Goal: Information Seeking & Learning: Learn about a topic

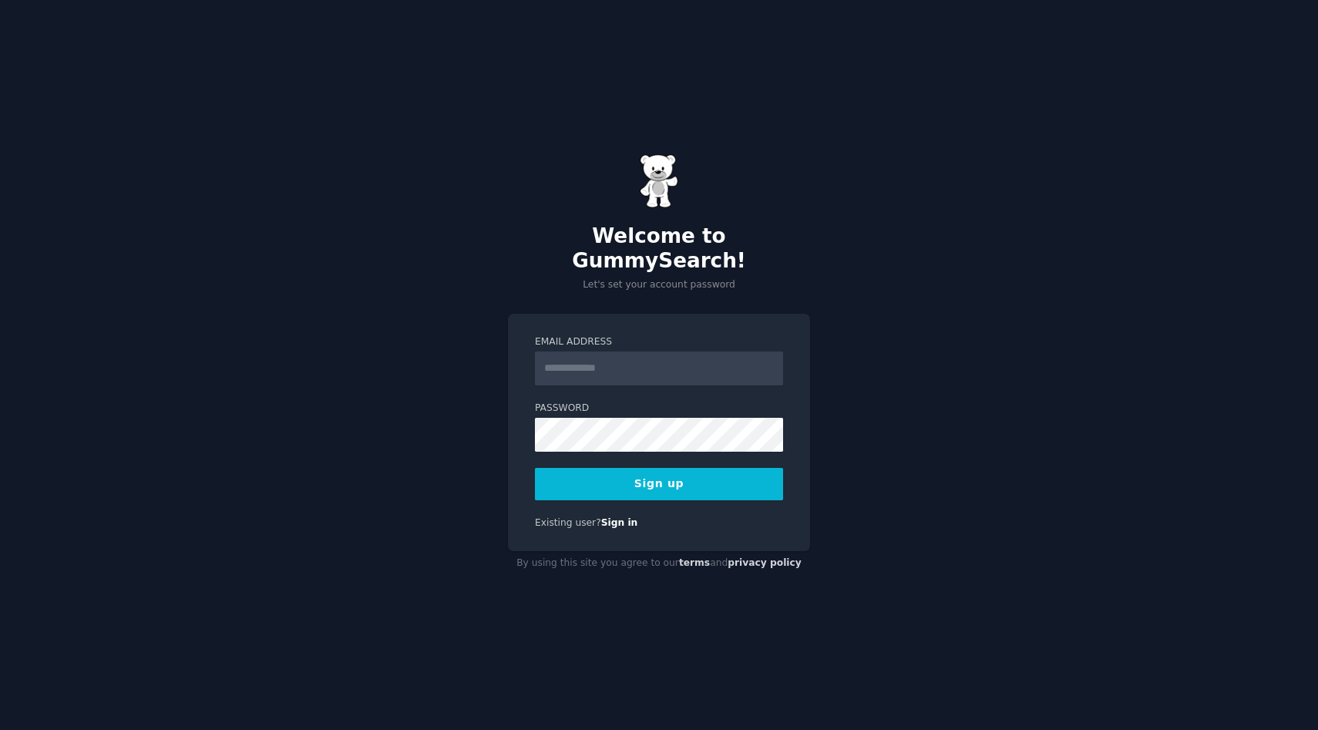
click at [613, 352] on input "Email Address" at bounding box center [659, 369] width 248 height 34
click at [612, 358] on input "Email Address" at bounding box center [659, 369] width 248 height 34
type input "**********"
click at [698, 477] on button "Sign up" at bounding box center [659, 484] width 248 height 32
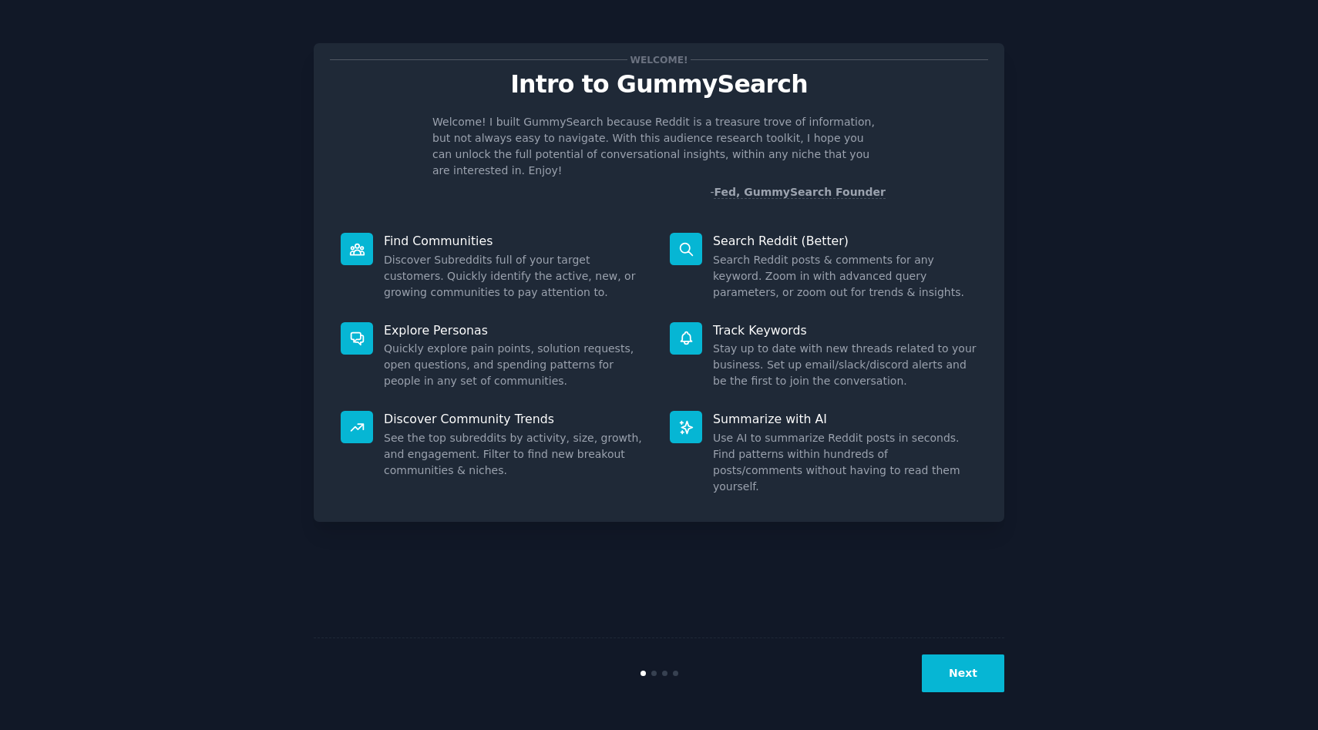
click at [941, 660] on button "Next" at bounding box center [963, 674] width 82 height 38
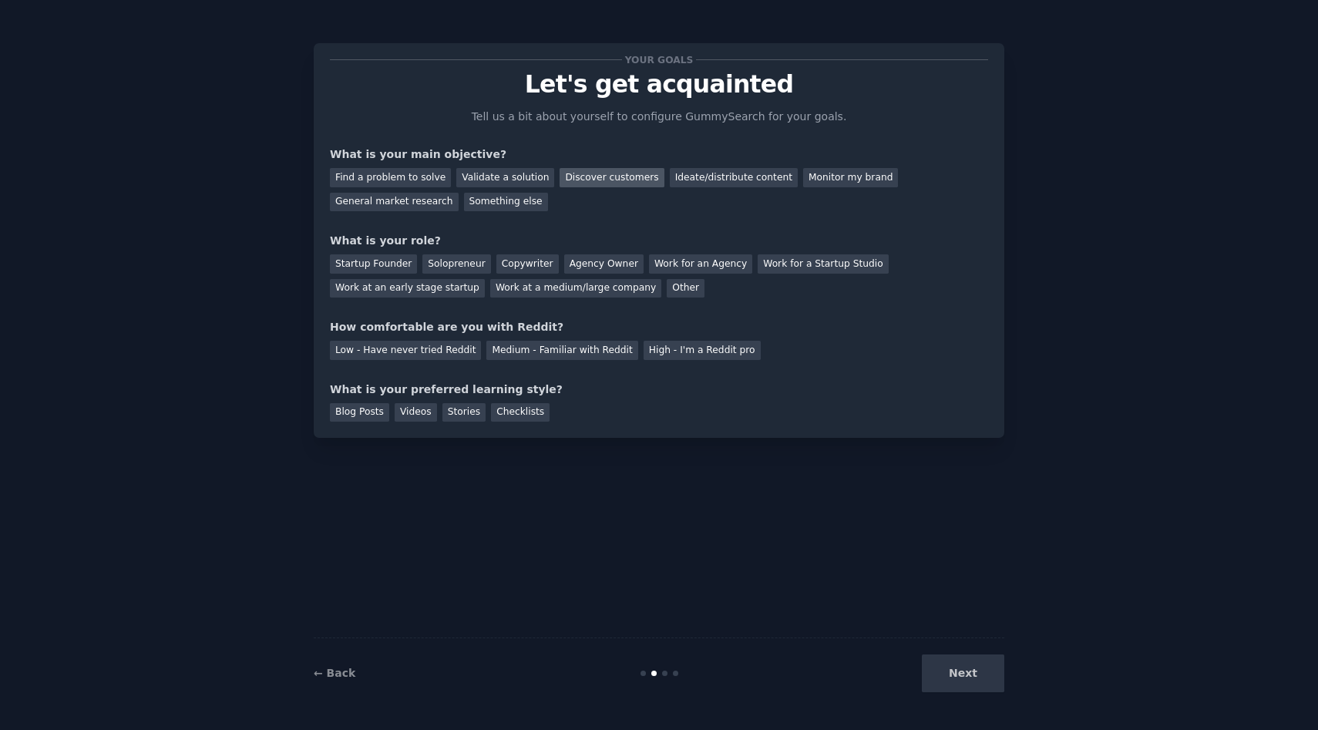
click at [577, 183] on div "Discover customers" at bounding box center [612, 177] width 104 height 19
click at [433, 263] on div "Solopreneur" at bounding box center [456, 263] width 68 height 19
click at [464, 357] on div "Low - Have never tried Reddit" at bounding box center [405, 350] width 151 height 19
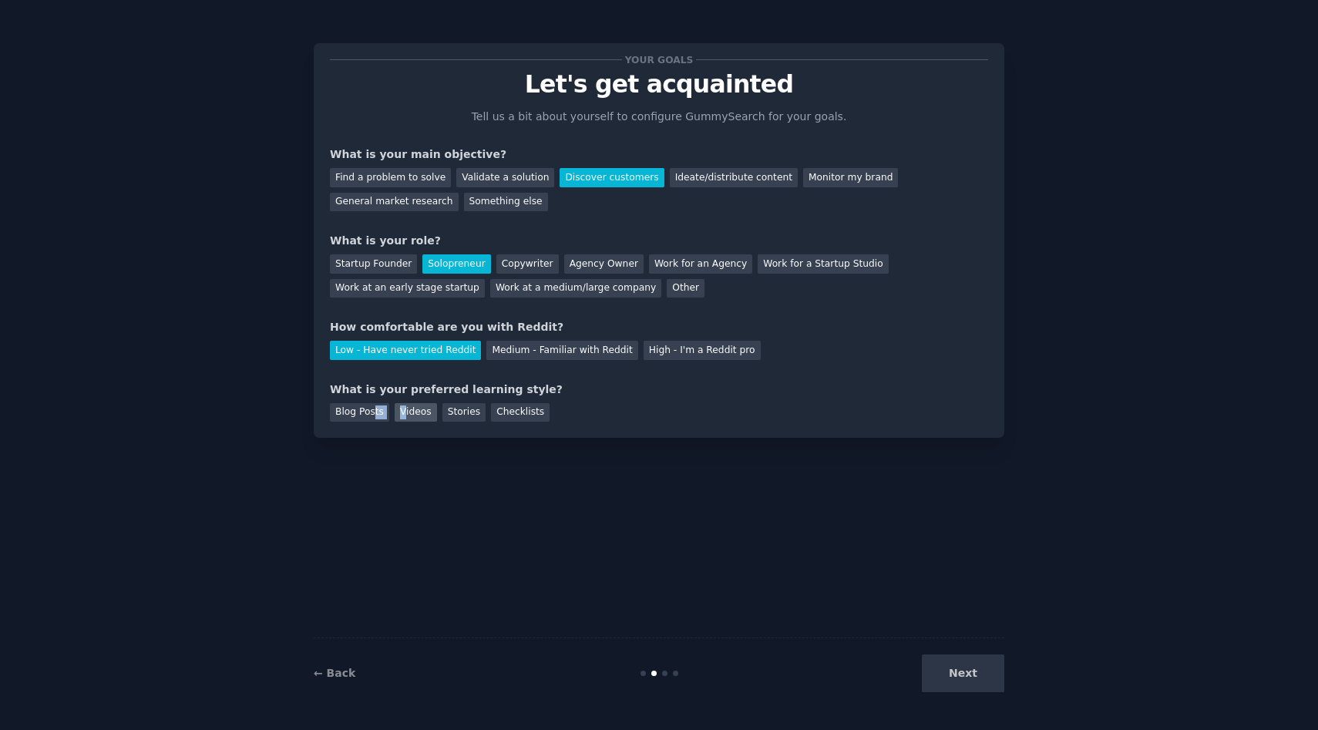
drag, startPoint x: 374, startPoint y: 412, endPoint x: 402, endPoint y: 412, distance: 27.8
click at [402, 412] on div "Blog Posts Videos Stories Checklists" at bounding box center [659, 410] width 658 height 25
click at [402, 412] on div "Videos" at bounding box center [416, 412] width 42 height 19
click at [480, 416] on div "Stories" at bounding box center [464, 412] width 43 height 19
click at [412, 416] on div "Videos" at bounding box center [416, 412] width 42 height 19
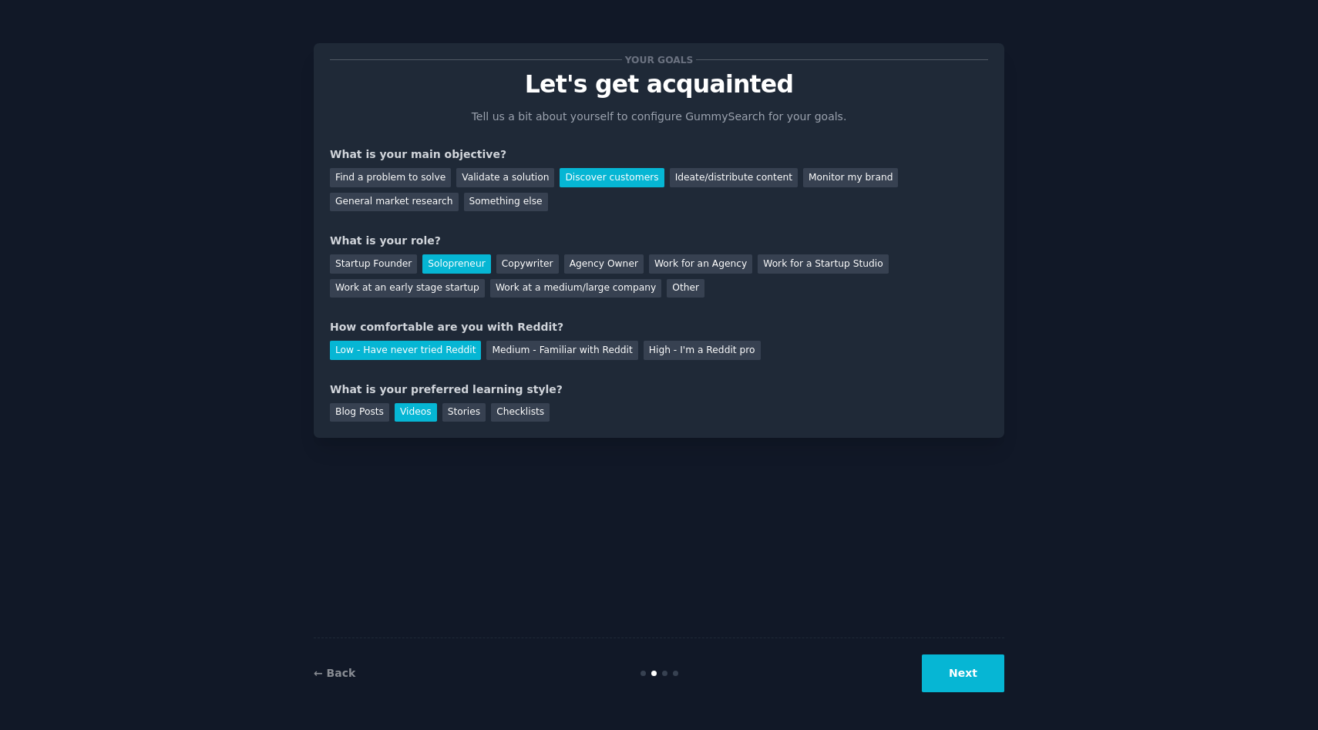
click at [944, 660] on button "Next" at bounding box center [963, 674] width 82 height 38
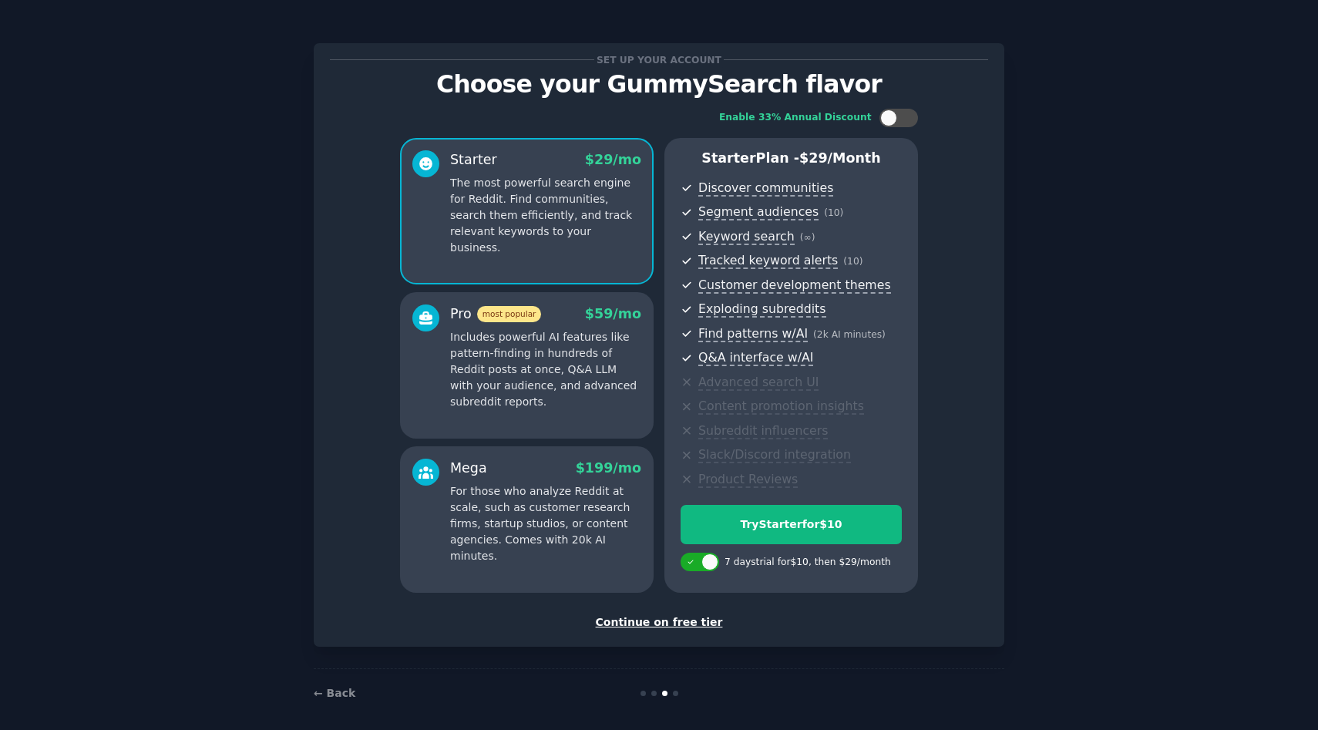
click at [695, 621] on div "Continue on free tier" at bounding box center [659, 622] width 658 height 16
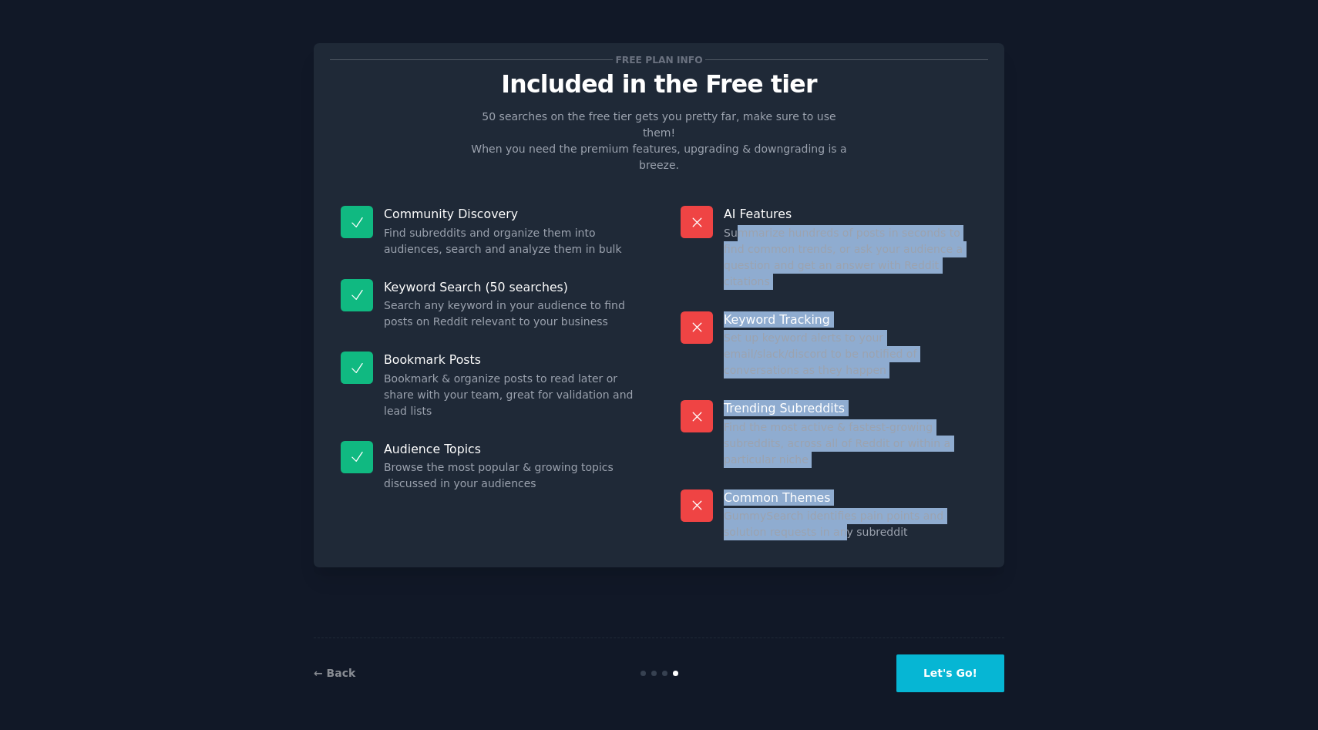
drag, startPoint x: 739, startPoint y: 193, endPoint x: 797, endPoint y: 463, distance: 276.0
click at [797, 463] on dl "AI Features Summarize hundreds of posts in seconds to find common trends, or as…" at bounding box center [829, 373] width 318 height 356
click at [797, 479] on div "Common Themes GummySearch identifies pain points and solution requests in any s…" at bounding box center [829, 515] width 318 height 73
drag, startPoint x: 869, startPoint y: 463, endPoint x: 718, endPoint y: 166, distance: 333.1
click at [718, 195] on dl "AI Features Summarize hundreds of posts in seconds to find common trends, or as…" at bounding box center [829, 373] width 318 height 356
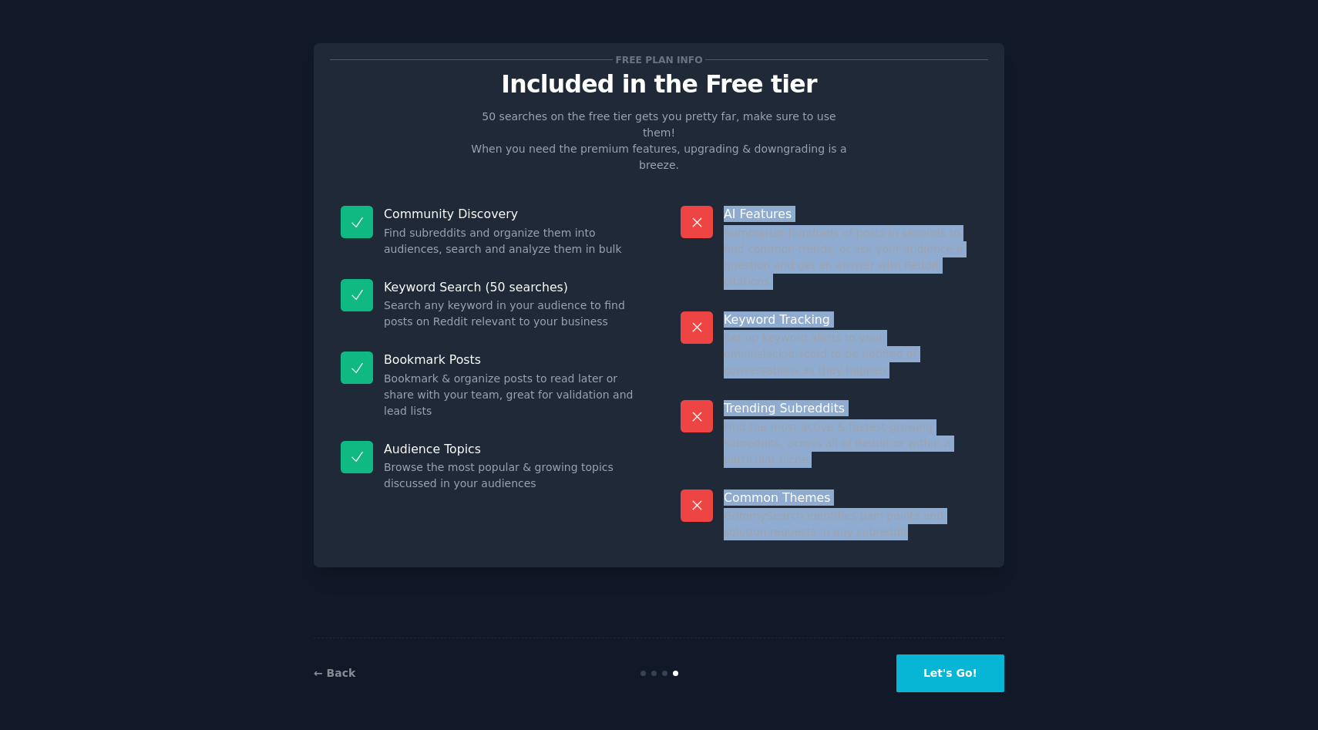
drag, startPoint x: 870, startPoint y: 453, endPoint x: 686, endPoint y: 194, distance: 317.9
click at [686, 195] on dl "AI Features Summarize hundreds of posts in seconds to find common trends, or as…" at bounding box center [829, 373] width 318 height 356
click at [927, 685] on button "Let's Go!" at bounding box center [951, 674] width 108 height 38
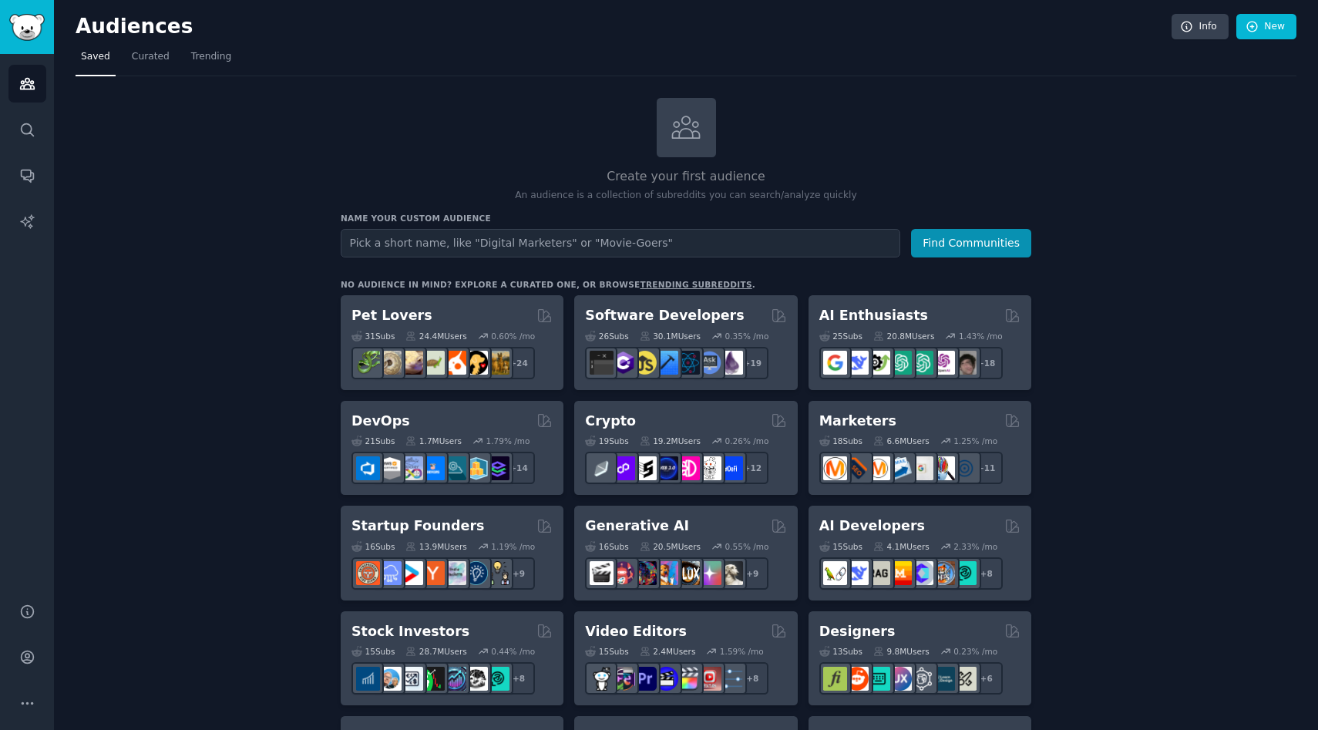
click at [173, 61] on nav "Saved Curated Trending" at bounding box center [686, 61] width 1221 height 32
click at [202, 65] on link "Trending" at bounding box center [211, 61] width 51 height 32
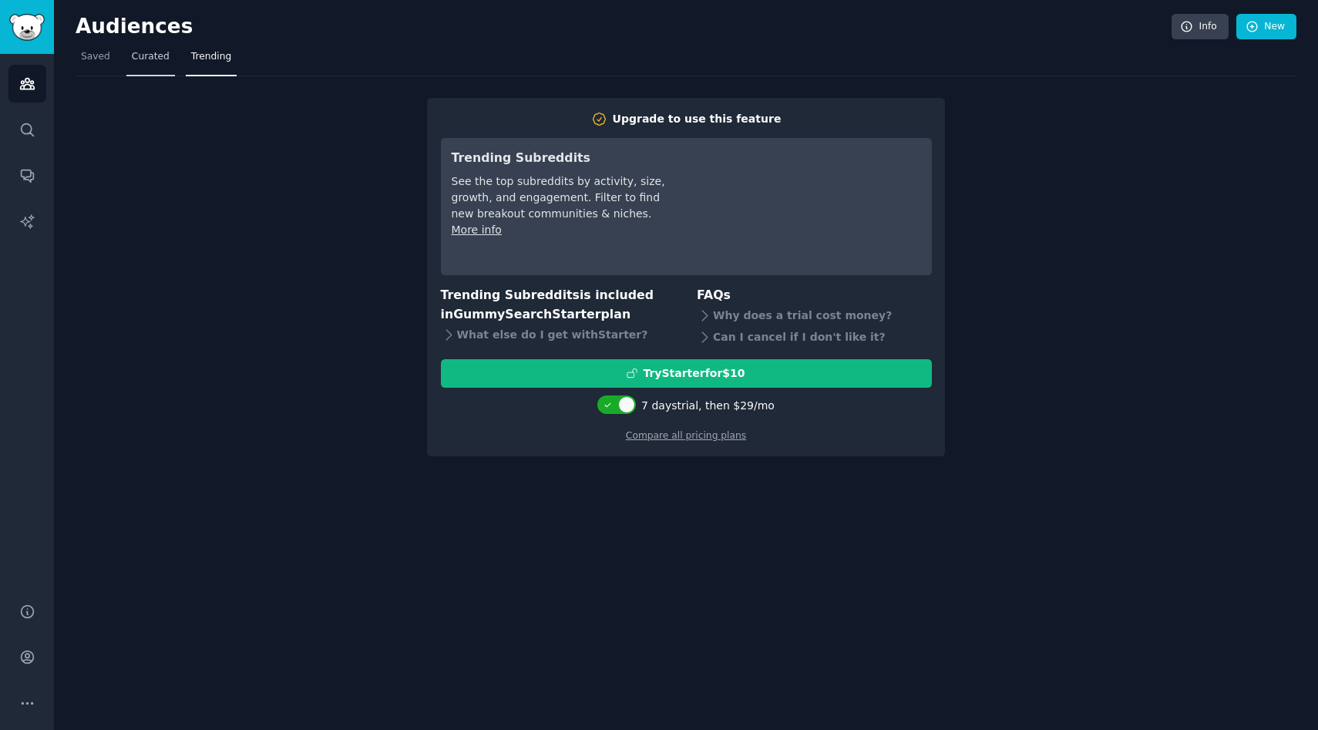
click at [146, 68] on link "Curated" at bounding box center [150, 61] width 49 height 32
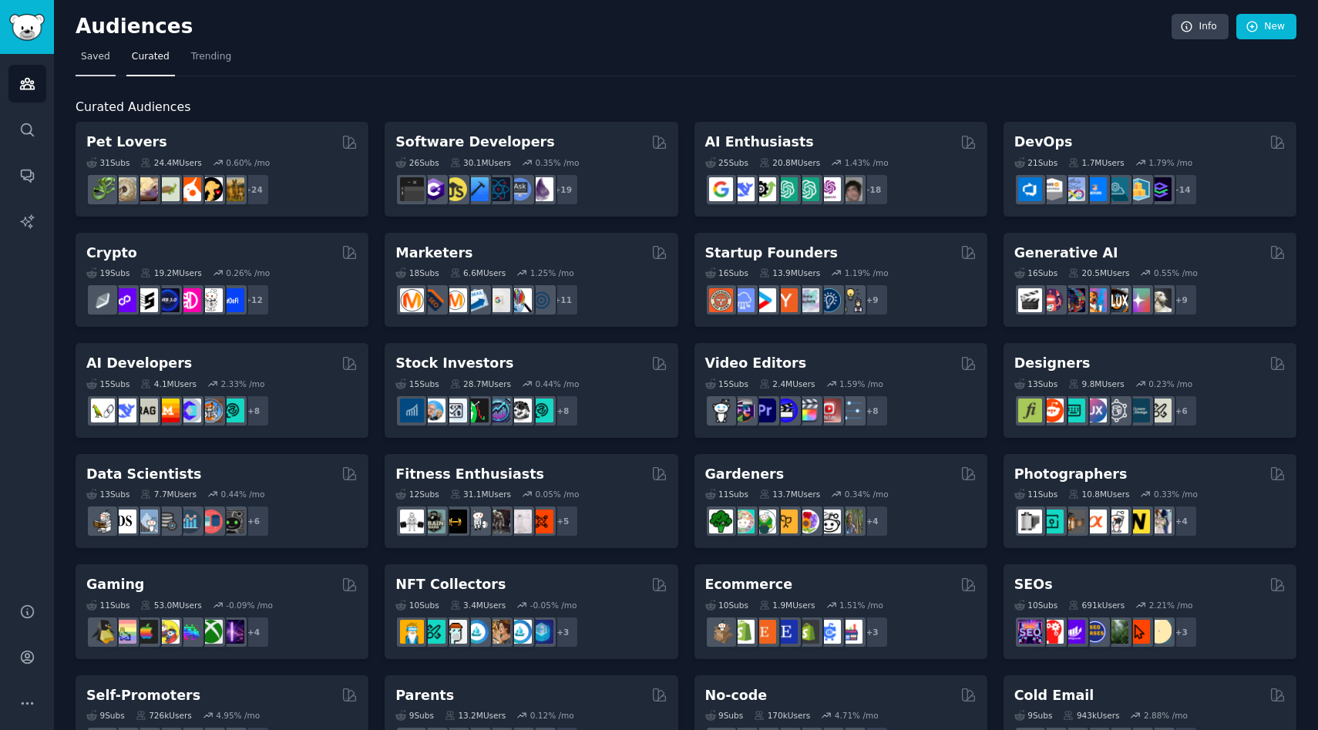
click at [110, 67] on link "Saved" at bounding box center [96, 61] width 40 height 32
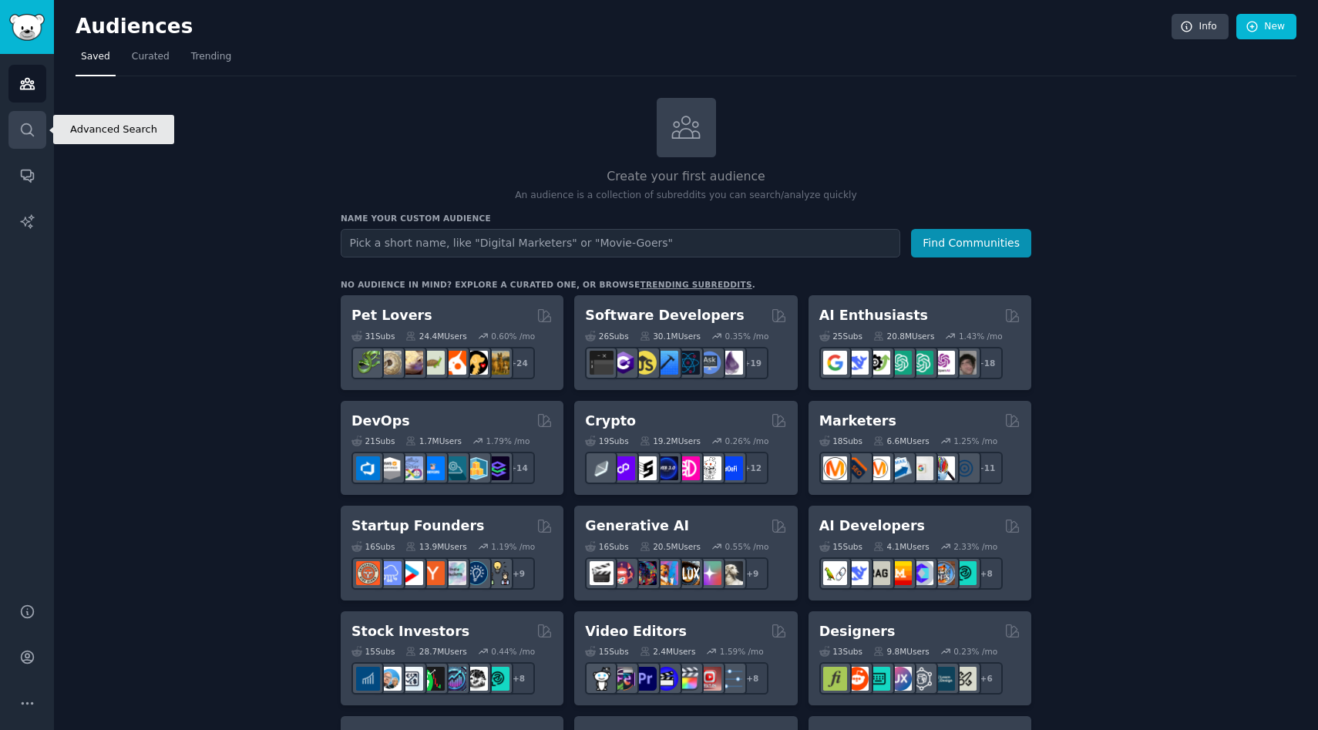
click at [35, 146] on link "Search" at bounding box center [27, 130] width 38 height 38
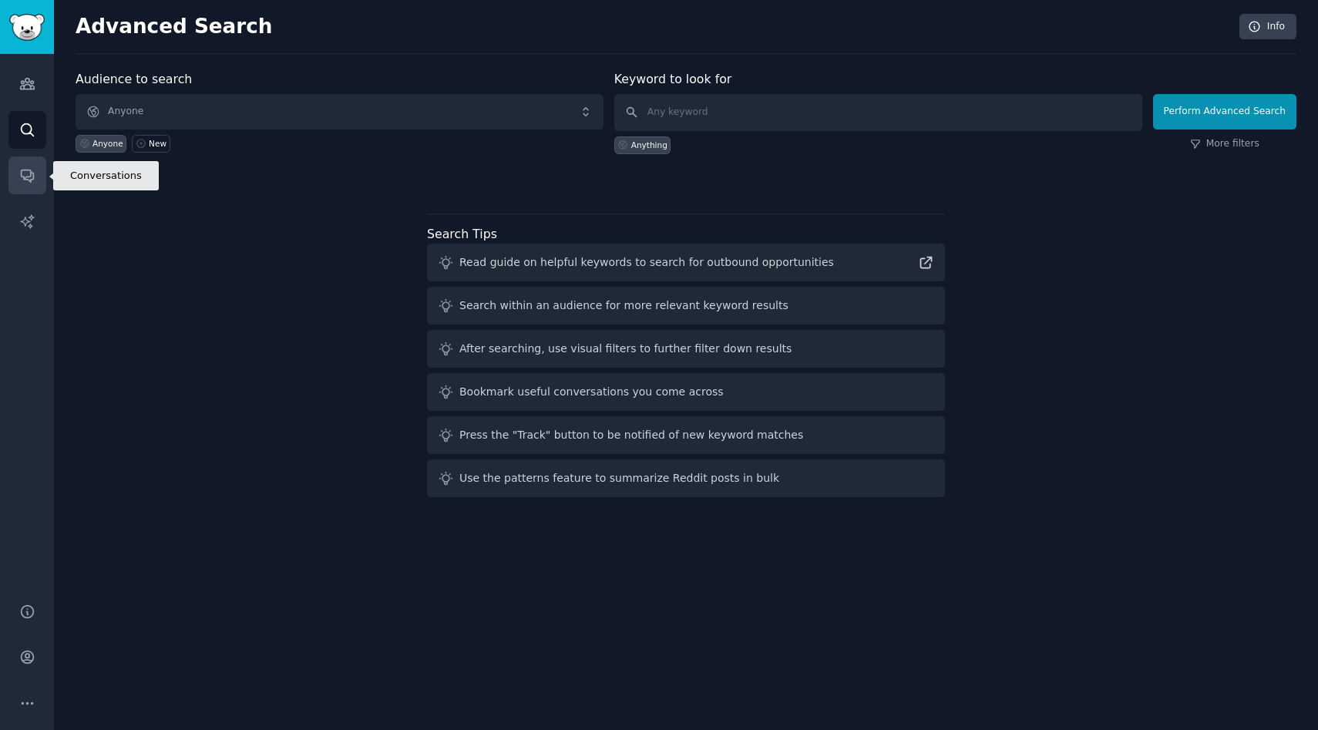
click at [32, 176] on icon "Sidebar" at bounding box center [27, 175] width 16 height 16
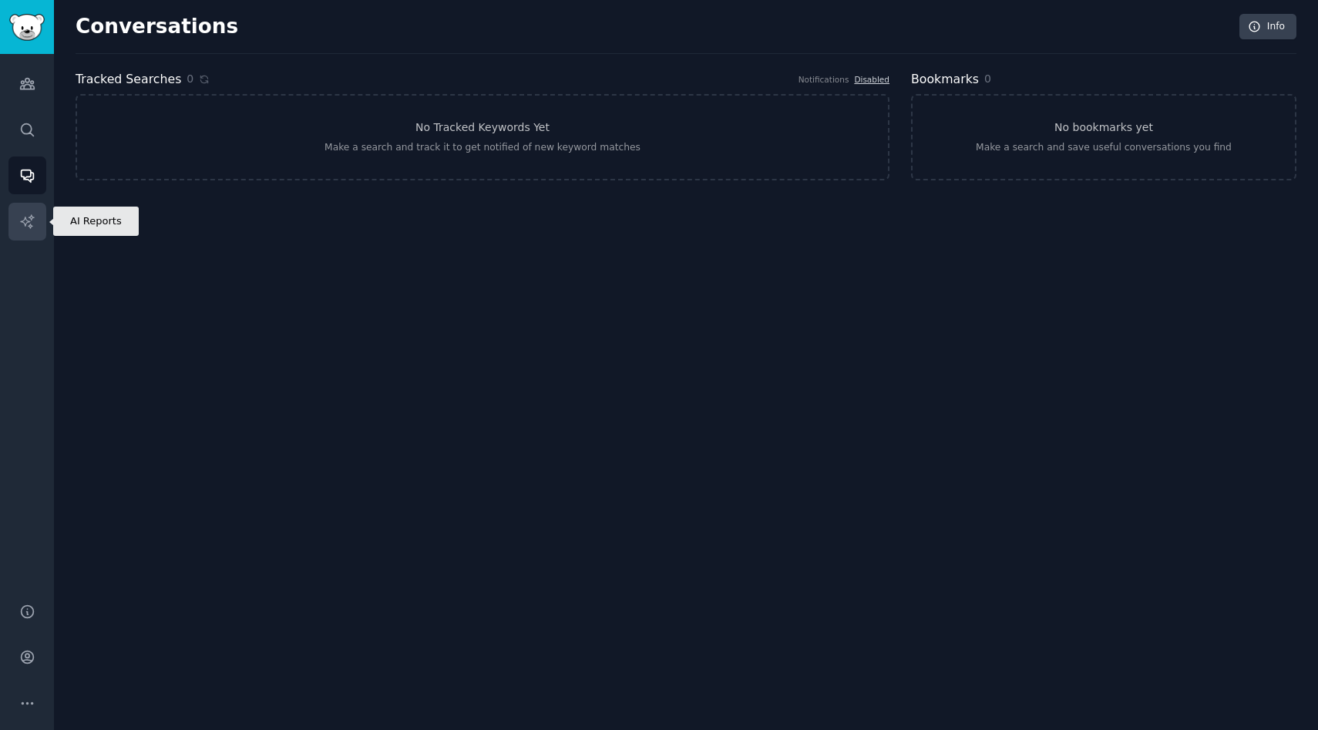
click at [31, 216] on icon "Sidebar" at bounding box center [26, 220] width 13 height 13
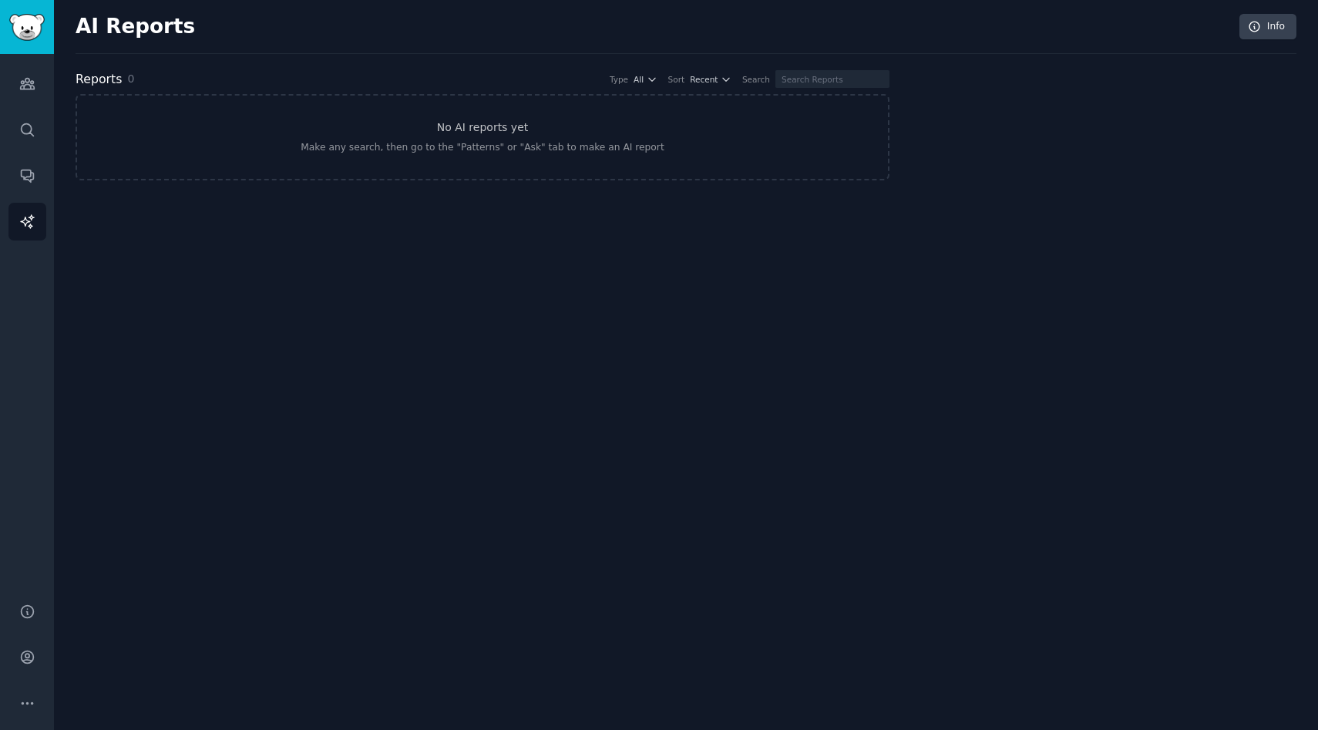
click at [32, 105] on div "Audiences Search Conversations AI Reports" at bounding box center [27, 319] width 54 height 530
click at [32, 95] on link "Audiences" at bounding box center [27, 84] width 38 height 38
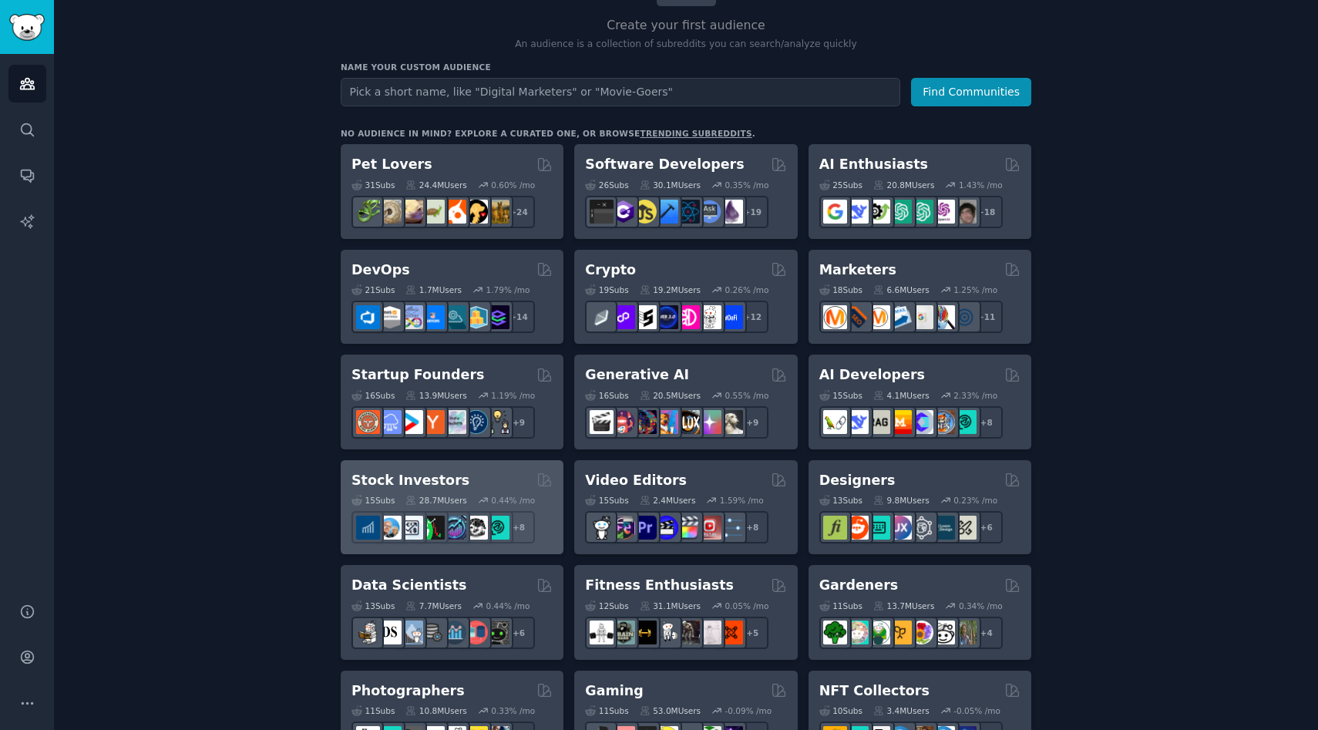
scroll to position [456, 0]
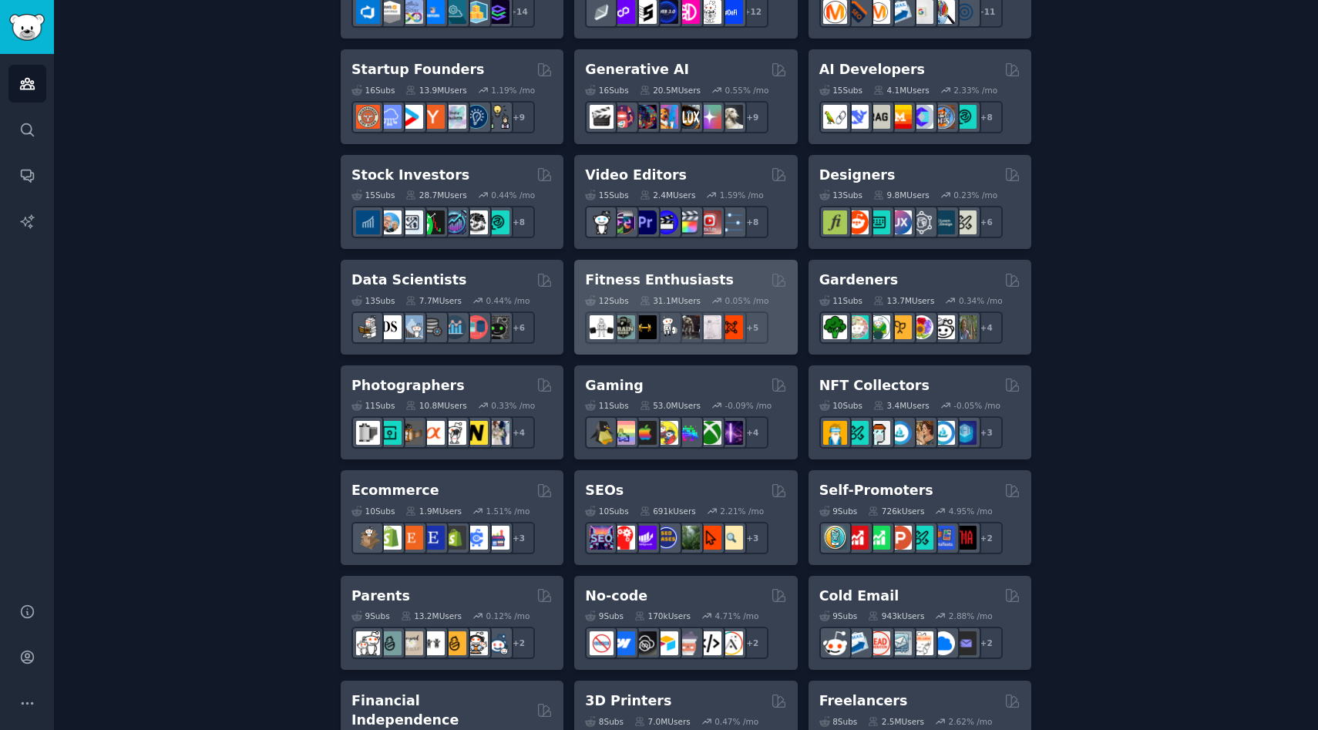
click at [744, 281] on div "Fitness Enthusiasts" at bounding box center [685, 280] width 201 height 19
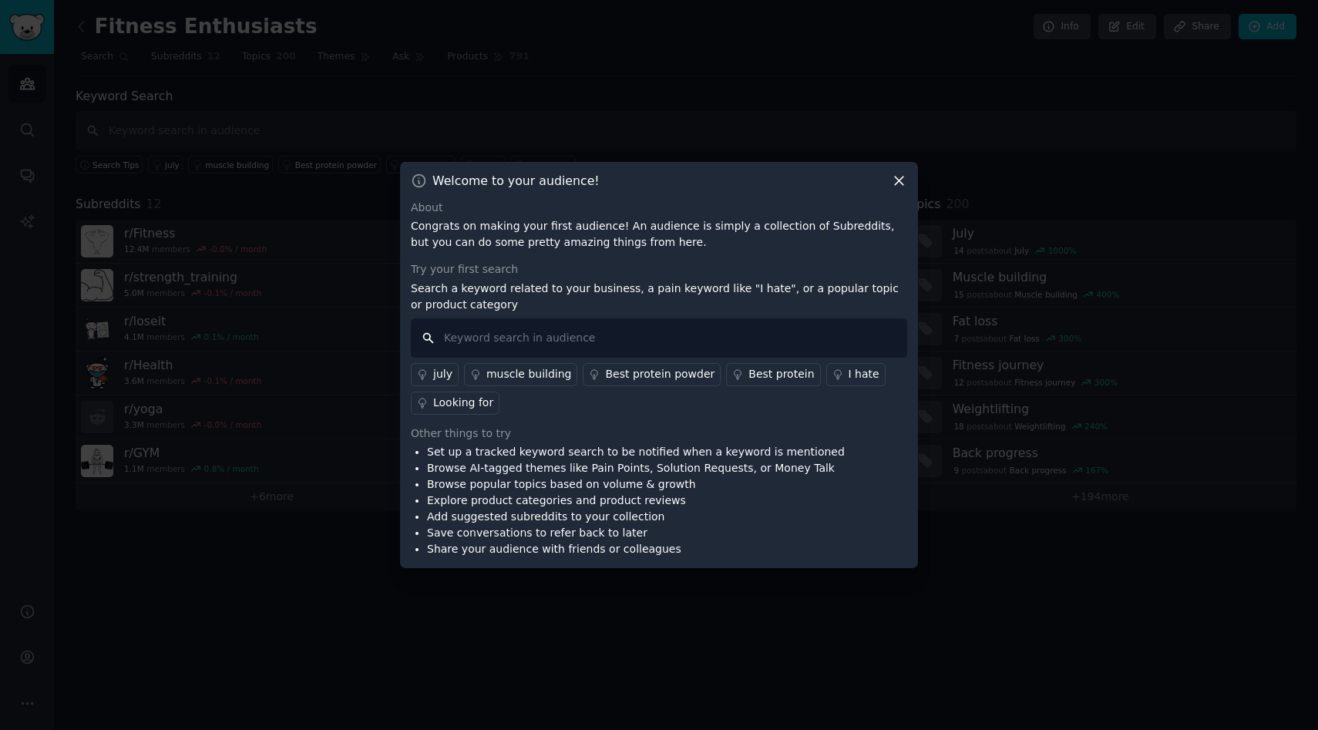
click at [756, 342] on input "text" at bounding box center [659, 337] width 497 height 39
type input "probiotic"
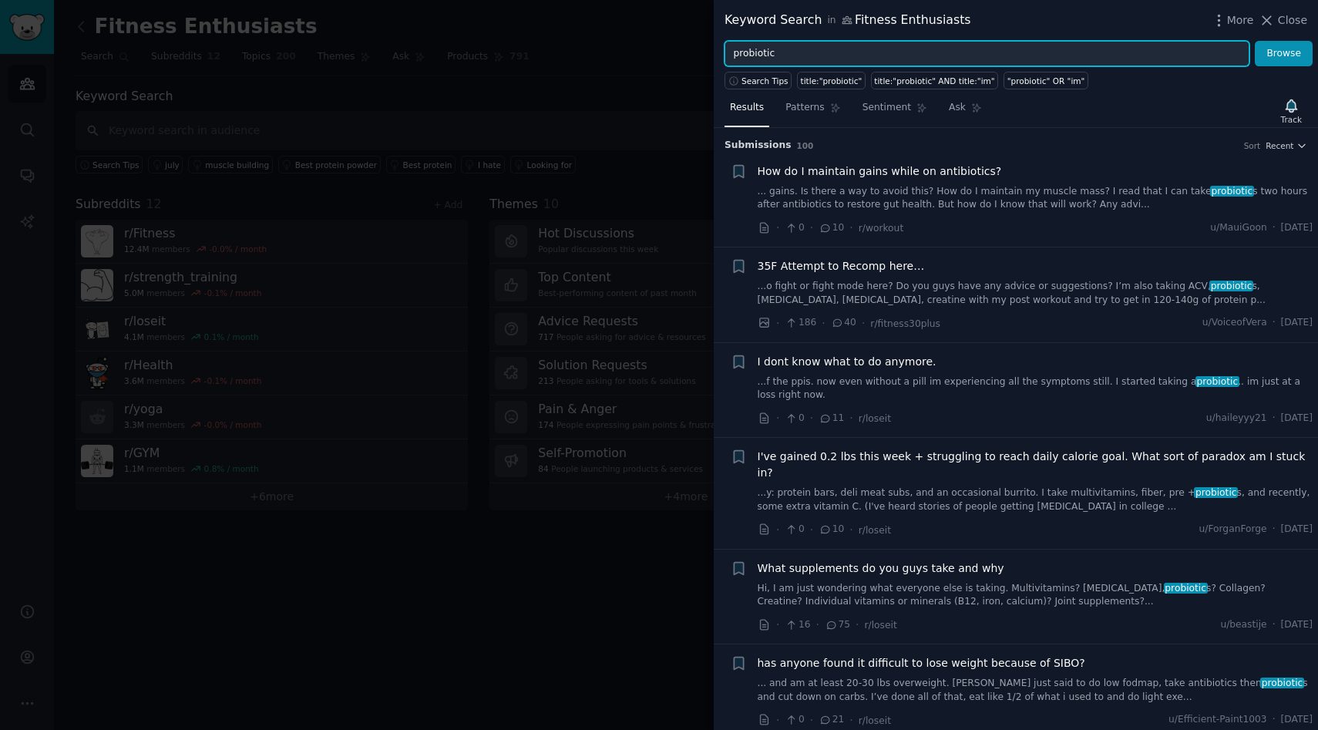
click at [758, 50] on input "probiotic" at bounding box center [987, 54] width 525 height 26
click at [1255, 41] on button "Browse" at bounding box center [1284, 54] width 58 height 26
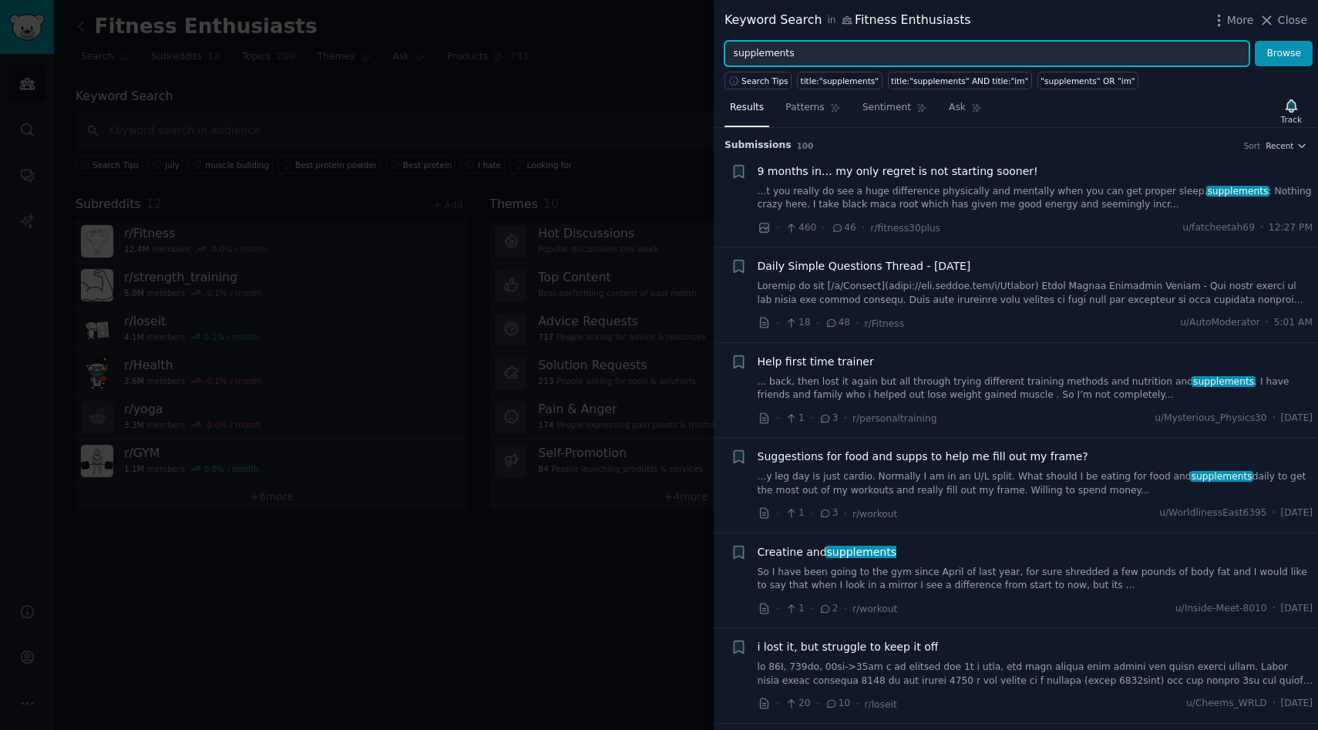
click at [860, 45] on input "supplements" at bounding box center [987, 54] width 525 height 26
click at [1255, 41] on button "Browse" at bounding box center [1284, 54] width 58 height 26
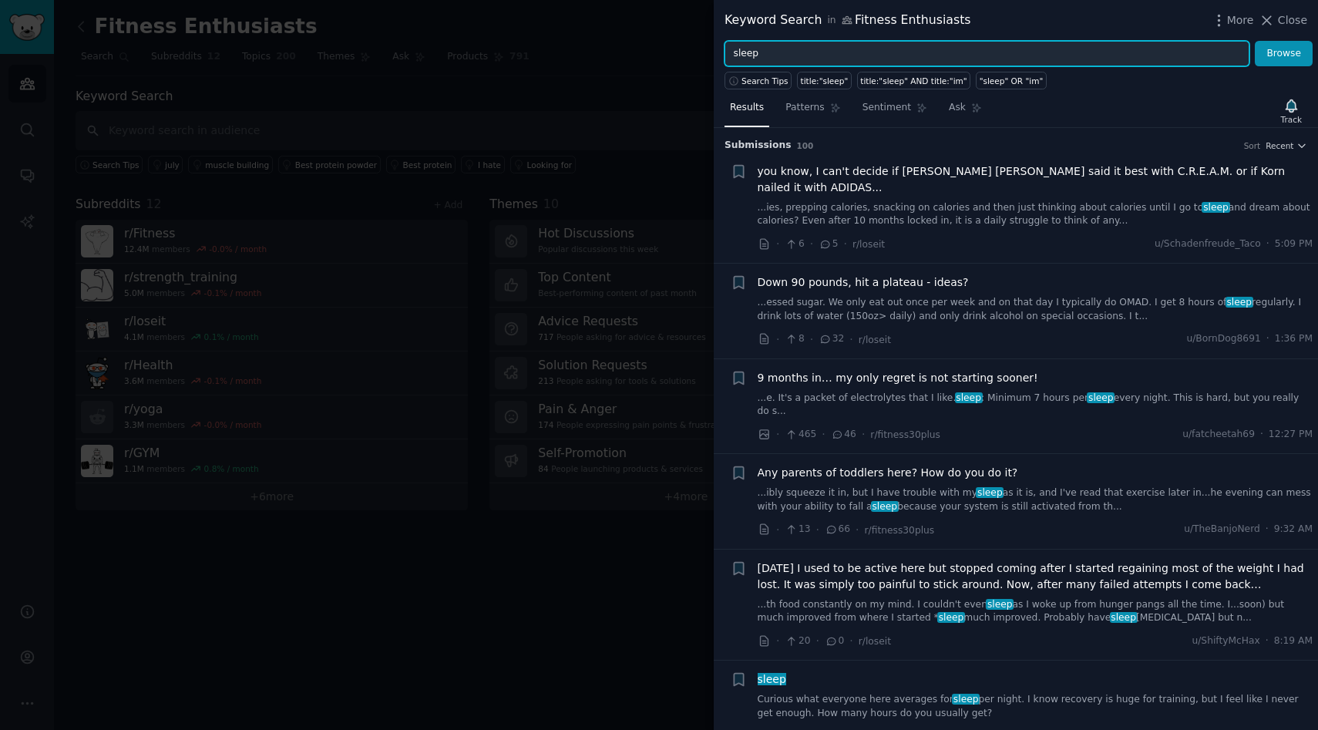
click at [826, 56] on input "sleep" at bounding box center [987, 54] width 525 height 26
click at [1255, 41] on button "Browse" at bounding box center [1284, 54] width 58 height 26
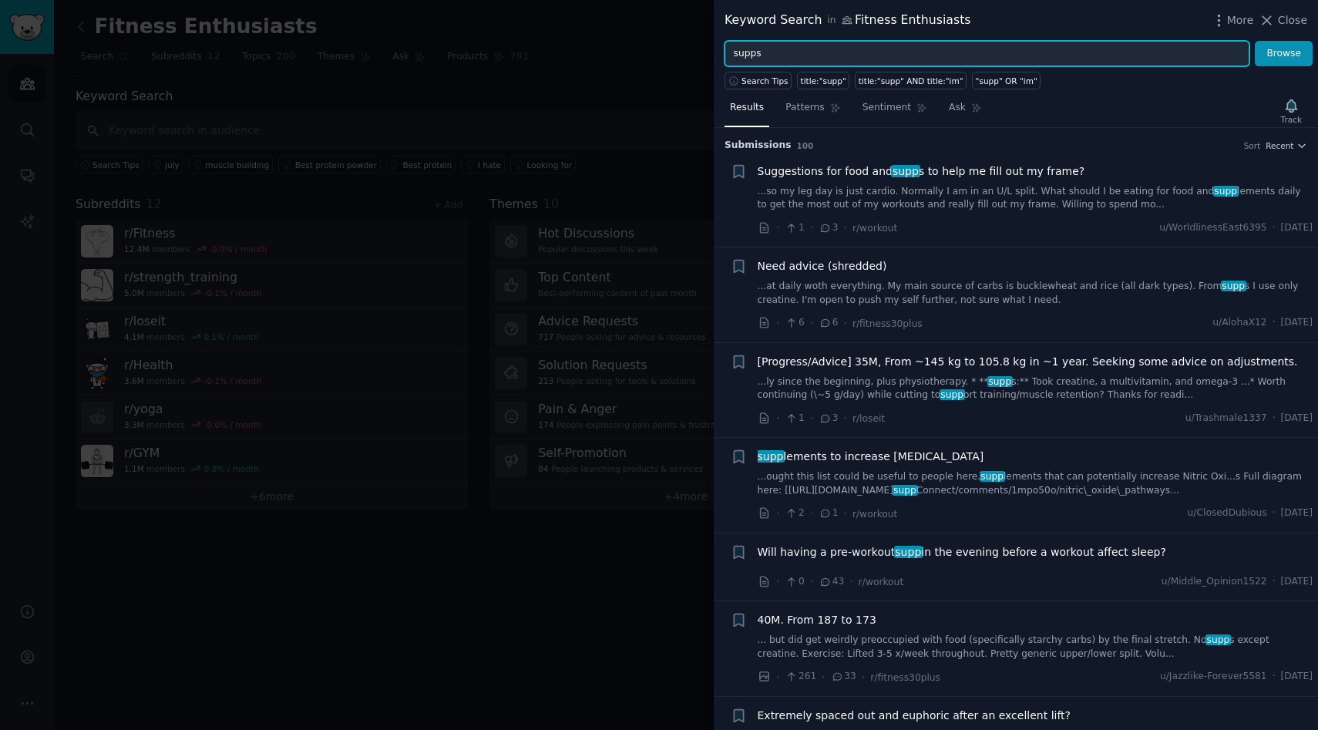
click at [1255, 41] on button "Browse" at bounding box center [1284, 54] width 58 height 26
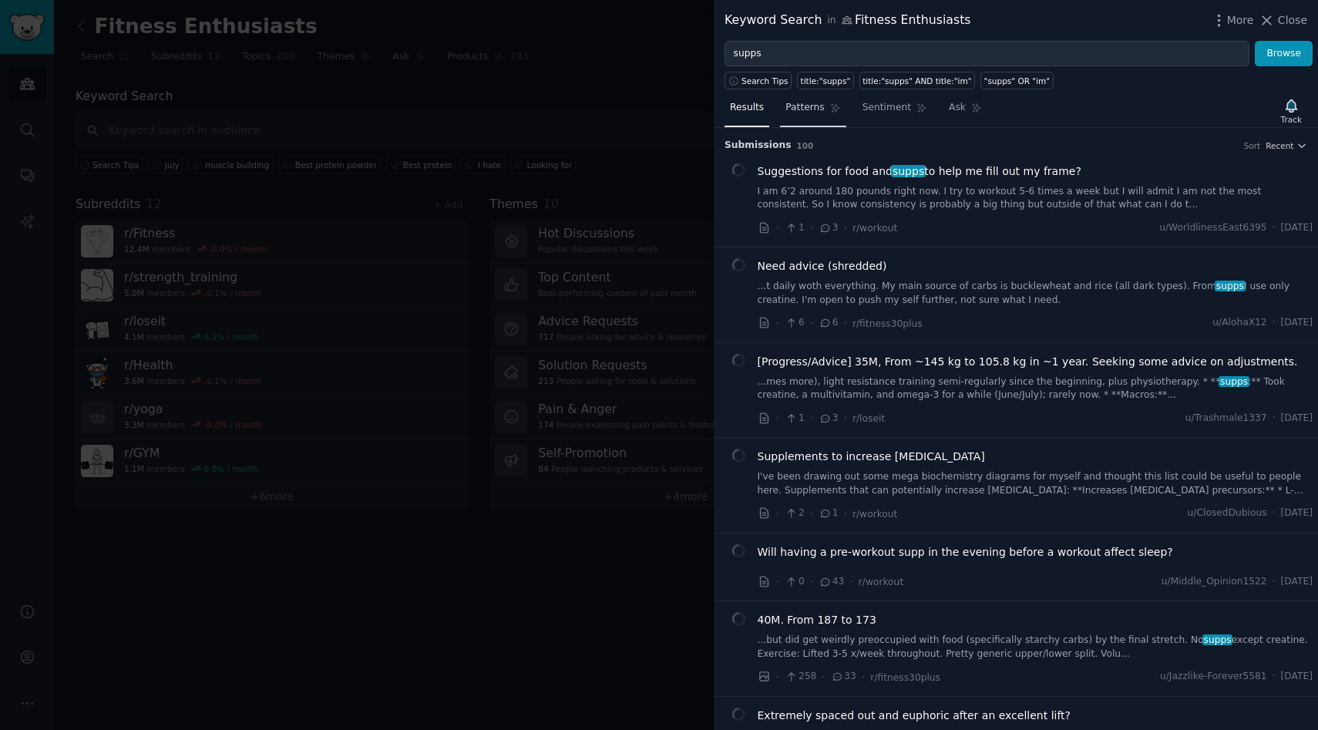
click at [805, 98] on link "Patterns" at bounding box center [813, 112] width 66 height 32
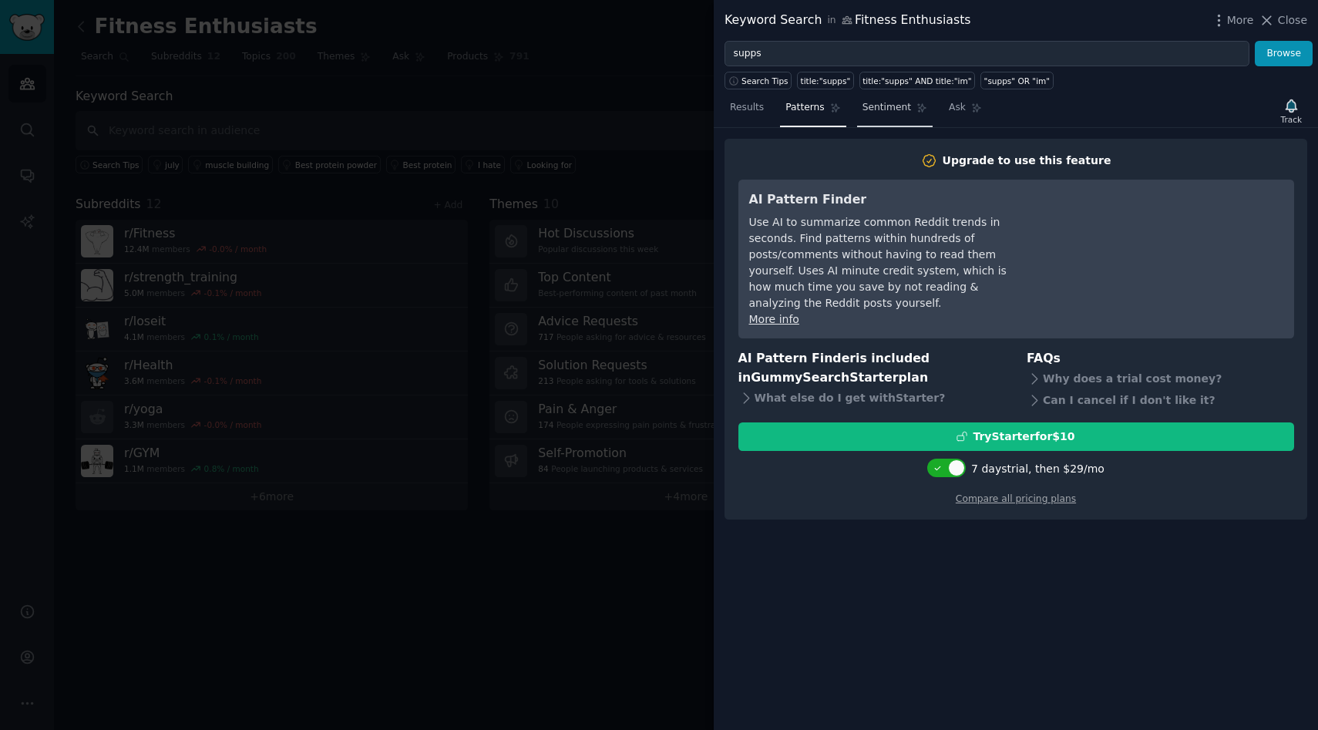
click at [862, 123] on link "Sentiment" at bounding box center [895, 112] width 76 height 32
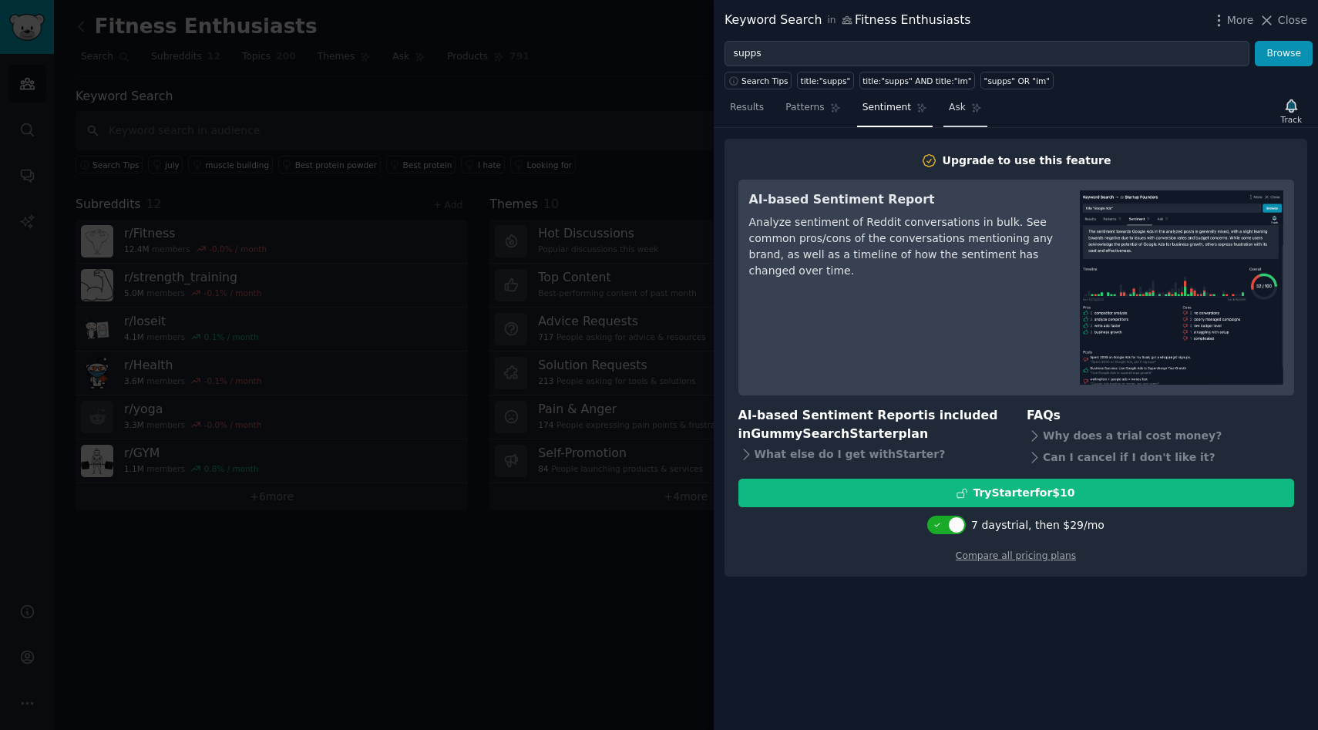
click at [982, 121] on link "Ask" at bounding box center [966, 112] width 44 height 32
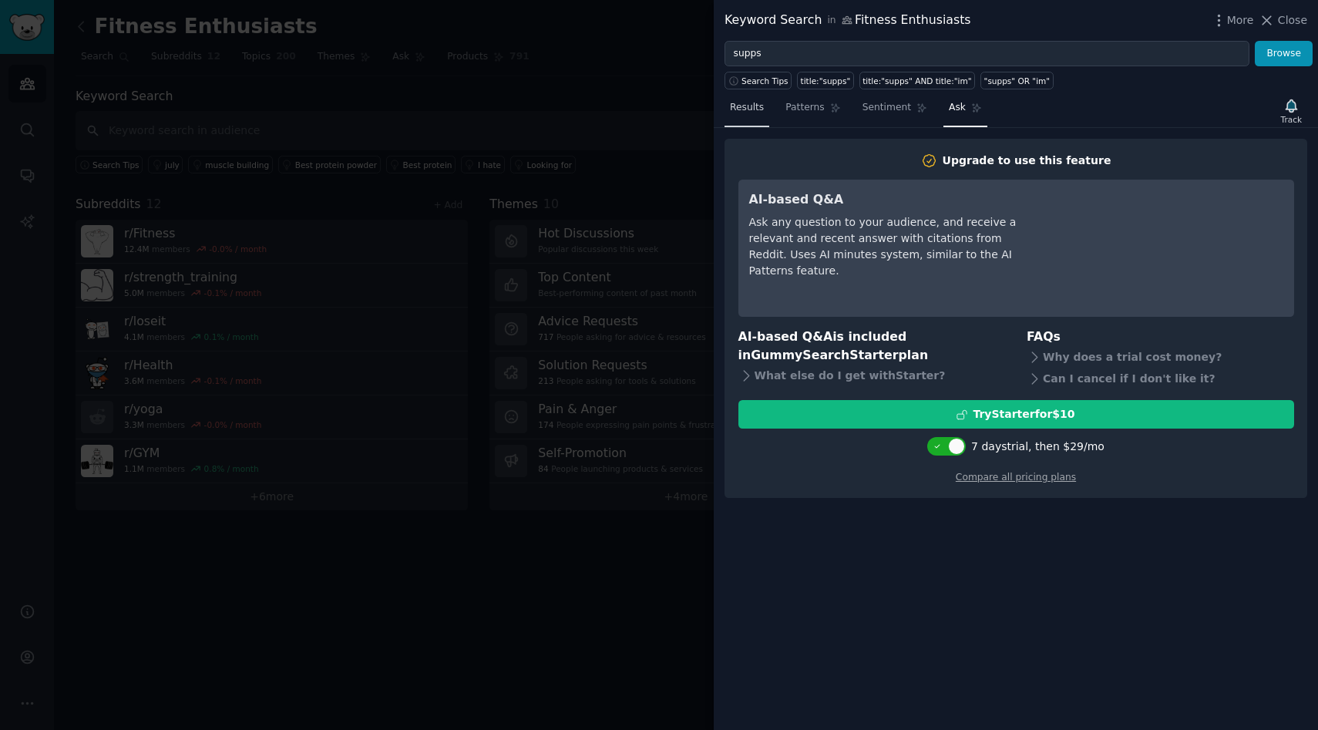
click at [741, 112] on span "Results" at bounding box center [747, 108] width 34 height 14
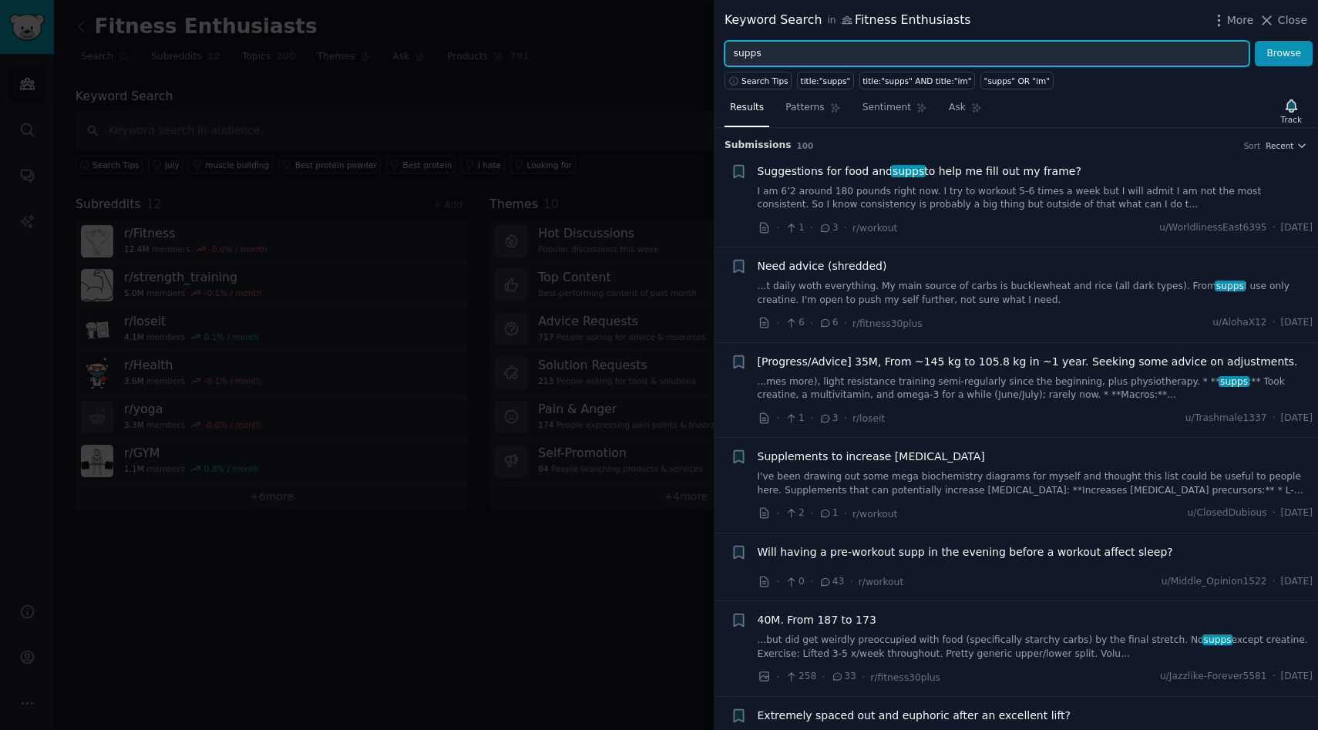
click at [773, 54] on input "supps" at bounding box center [987, 54] width 525 height 26
click at [1255, 41] on button "Browse" at bounding box center [1284, 54] width 58 height 26
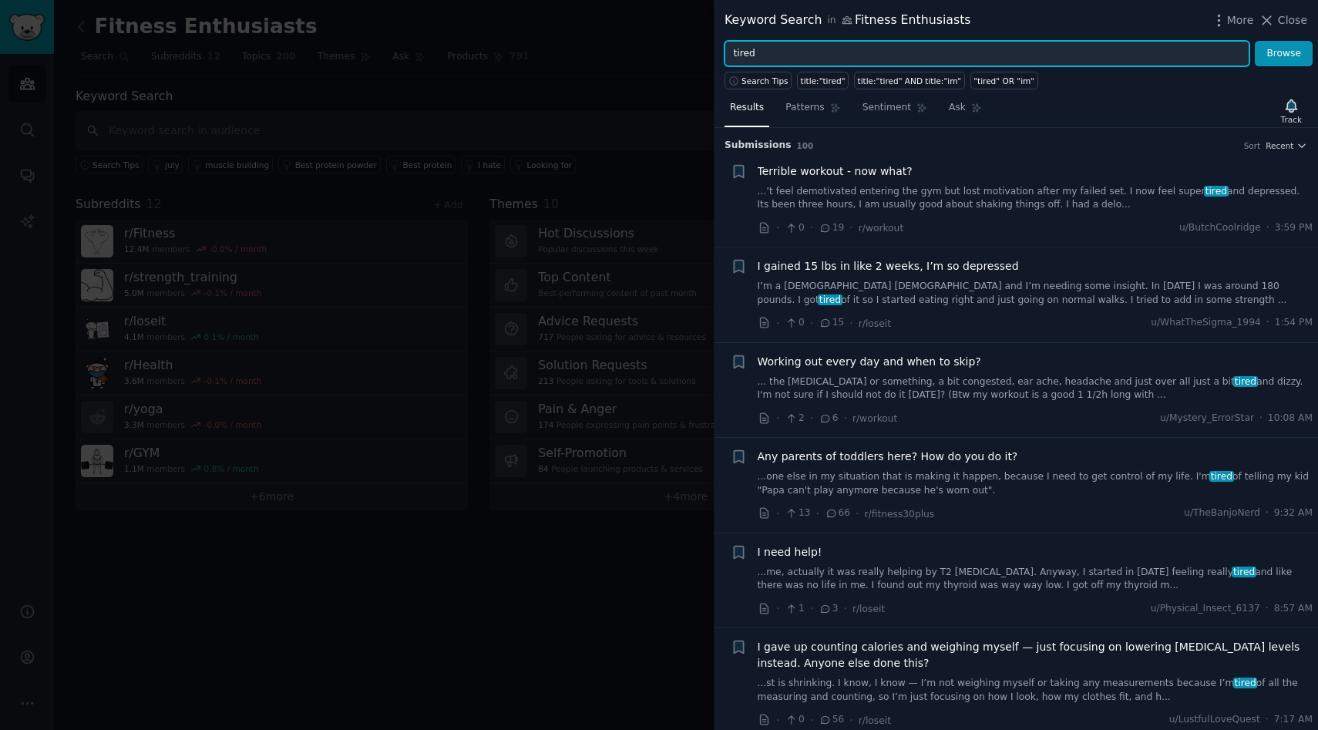
click at [803, 44] on input "tired" at bounding box center [987, 54] width 525 height 26
type input "recovery"
click at [1255, 41] on button "Browse" at bounding box center [1284, 54] width 58 height 26
